Goal: Communication & Community: Answer question/provide support

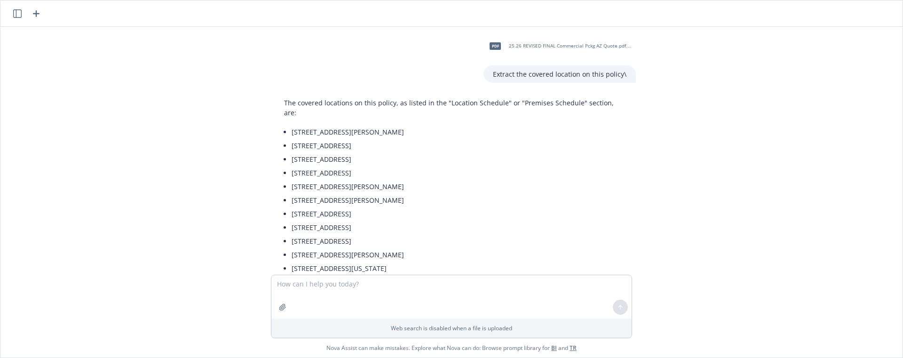
scroll to position [58, 0]
